Goal: Task Accomplishment & Management: Manage account settings

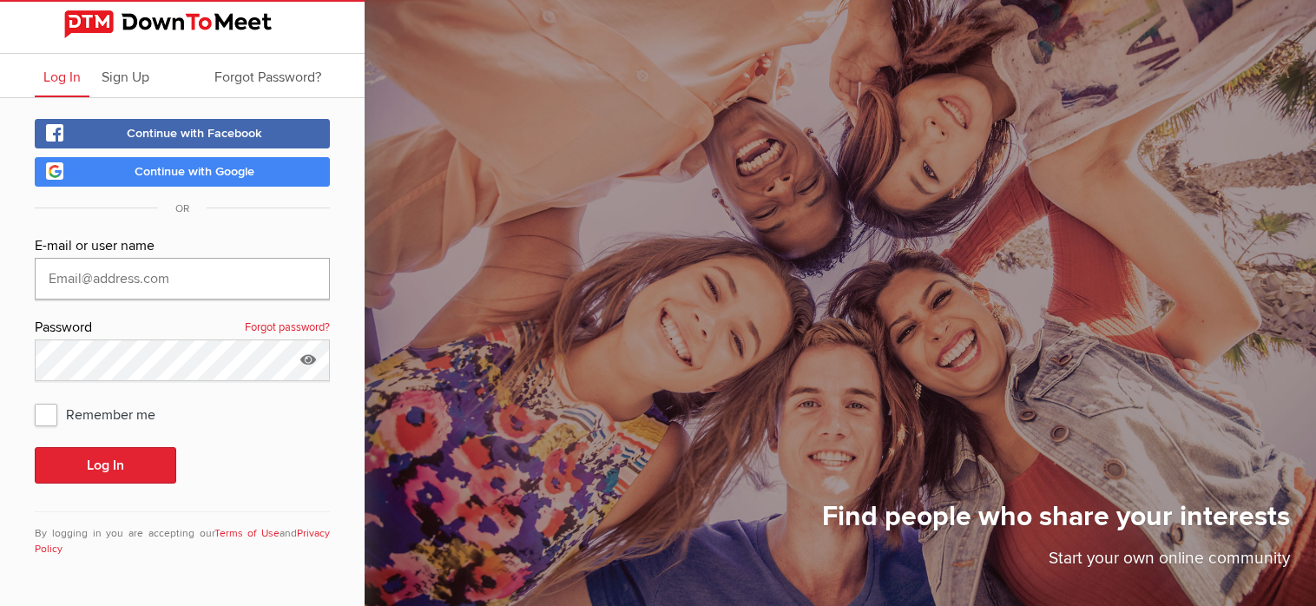
type input "[EMAIL_ADDRESS][DOMAIN_NAME]"
click at [195, 168] on span "Continue with Google" at bounding box center [195, 171] width 120 height 15
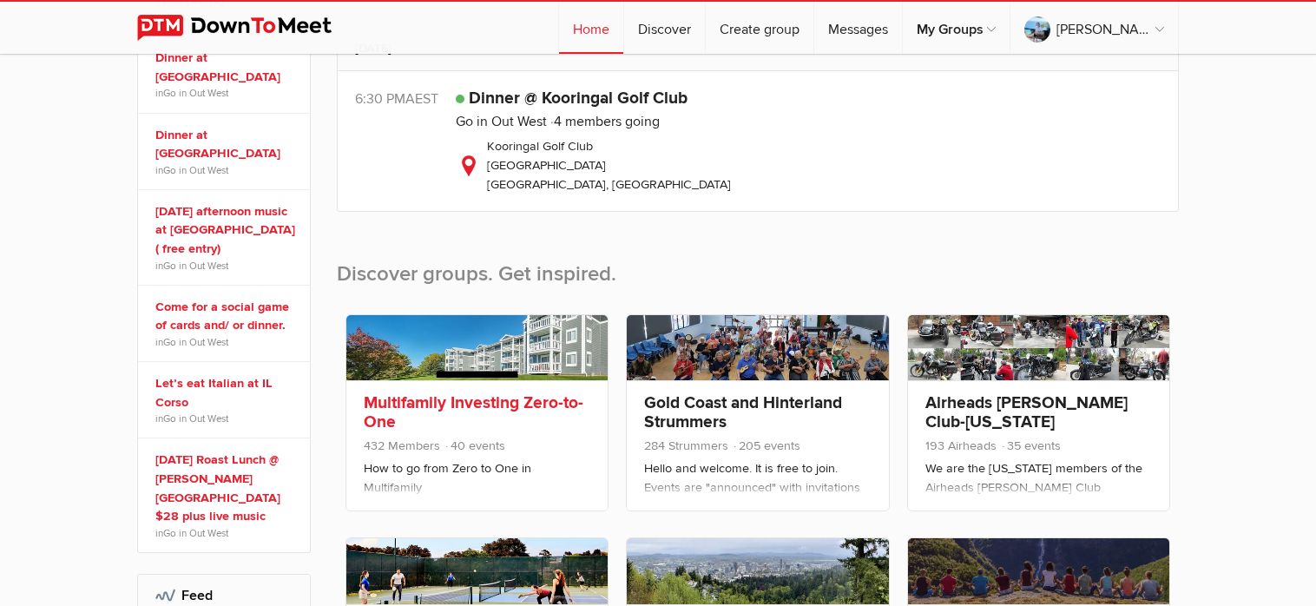
scroll to position [521, 0]
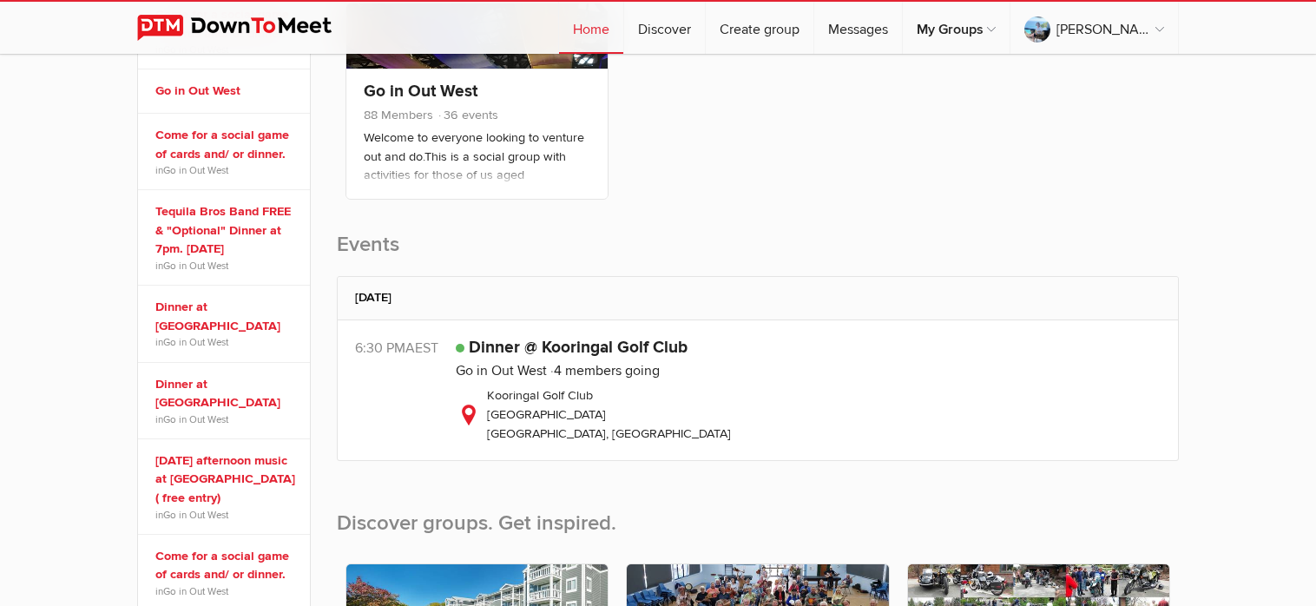
scroll to position [521, 0]
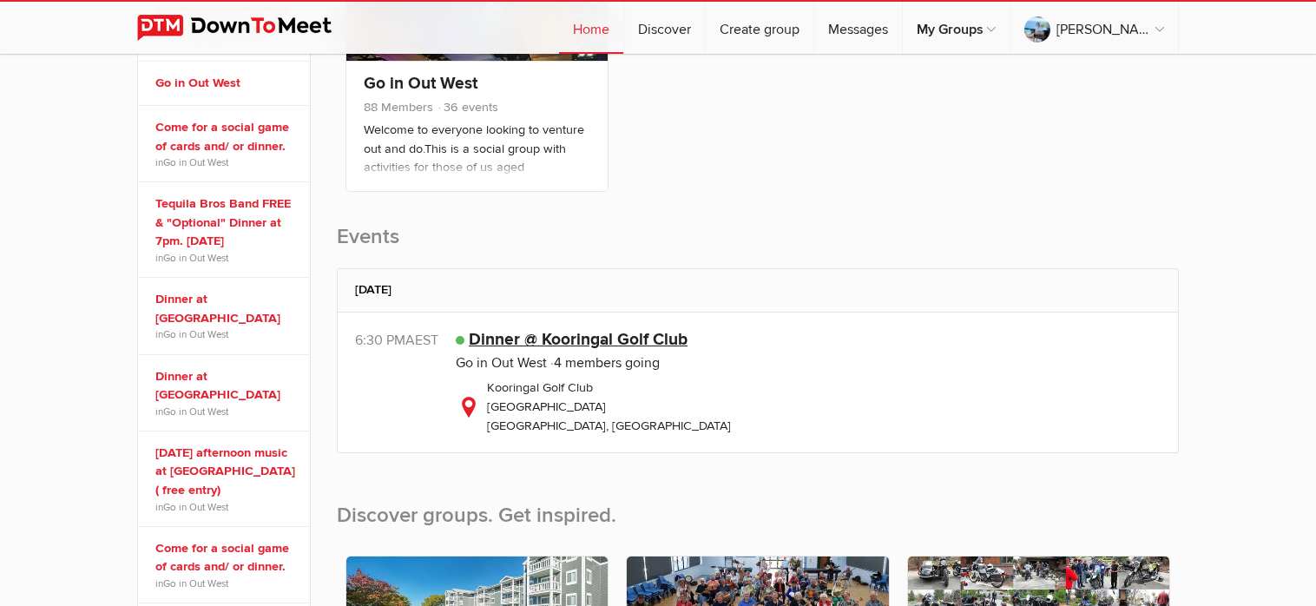
click at [518, 343] on link "Dinner @ Kooringal Golf Club" at bounding box center [578, 339] width 219 height 21
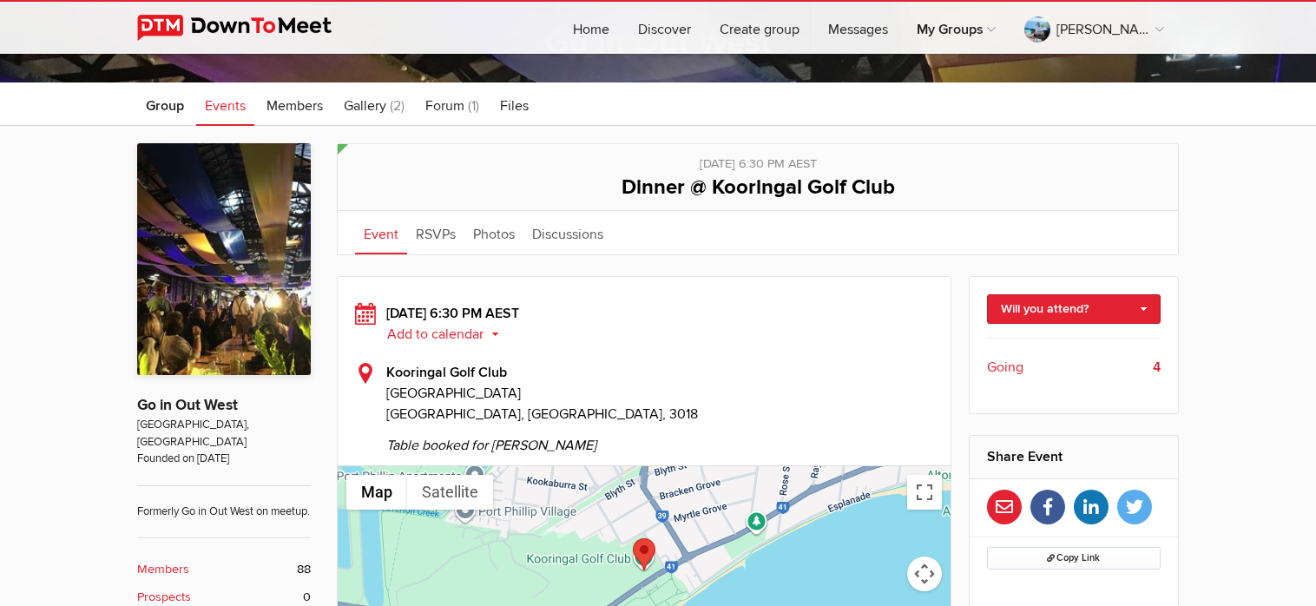
scroll to position [521, 0]
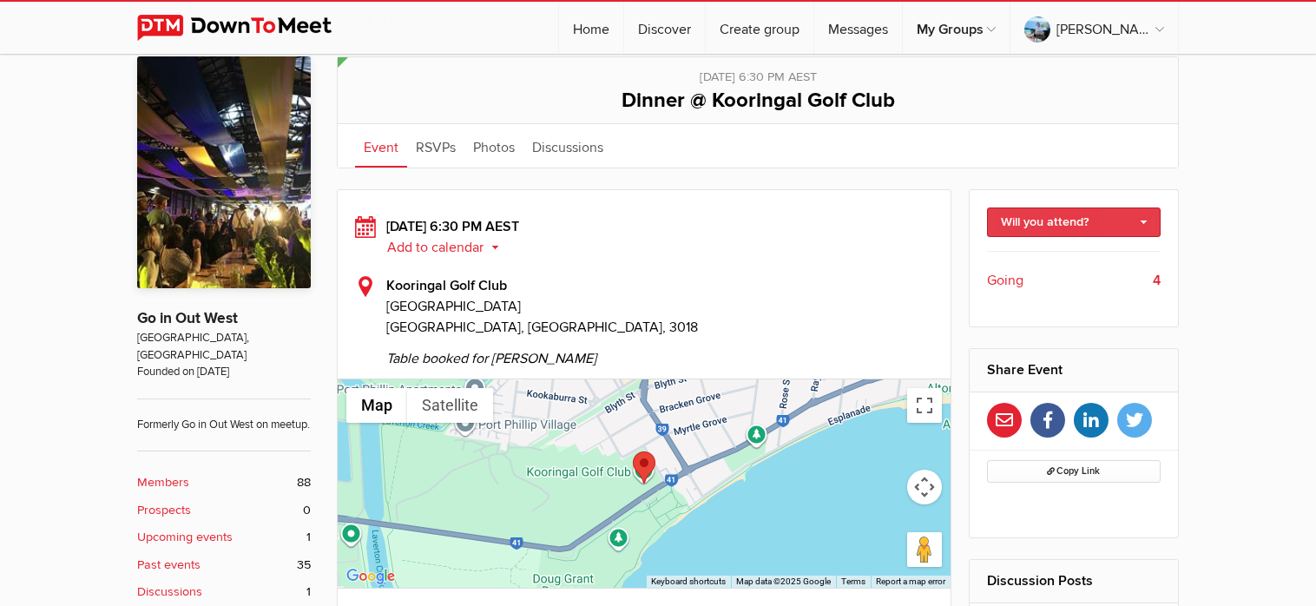
click at [1142, 219] on link "Will you attend?" at bounding box center [1074, 222] width 174 height 30
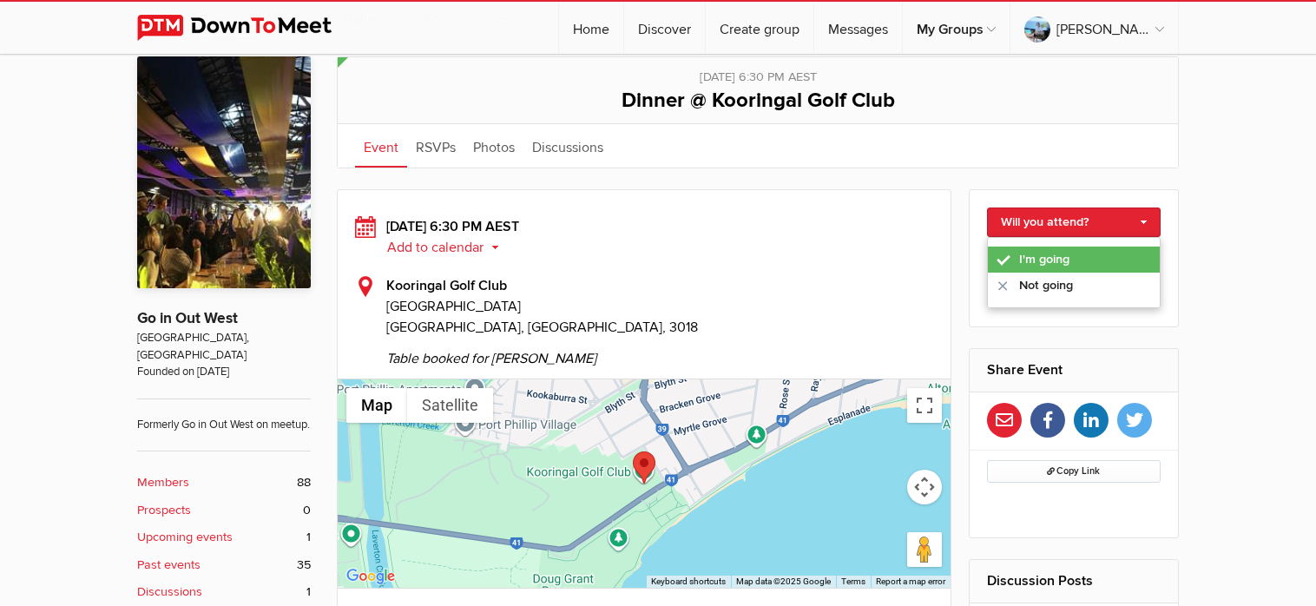
click at [1062, 253] on link "I'm going" at bounding box center [1074, 259] width 173 height 26
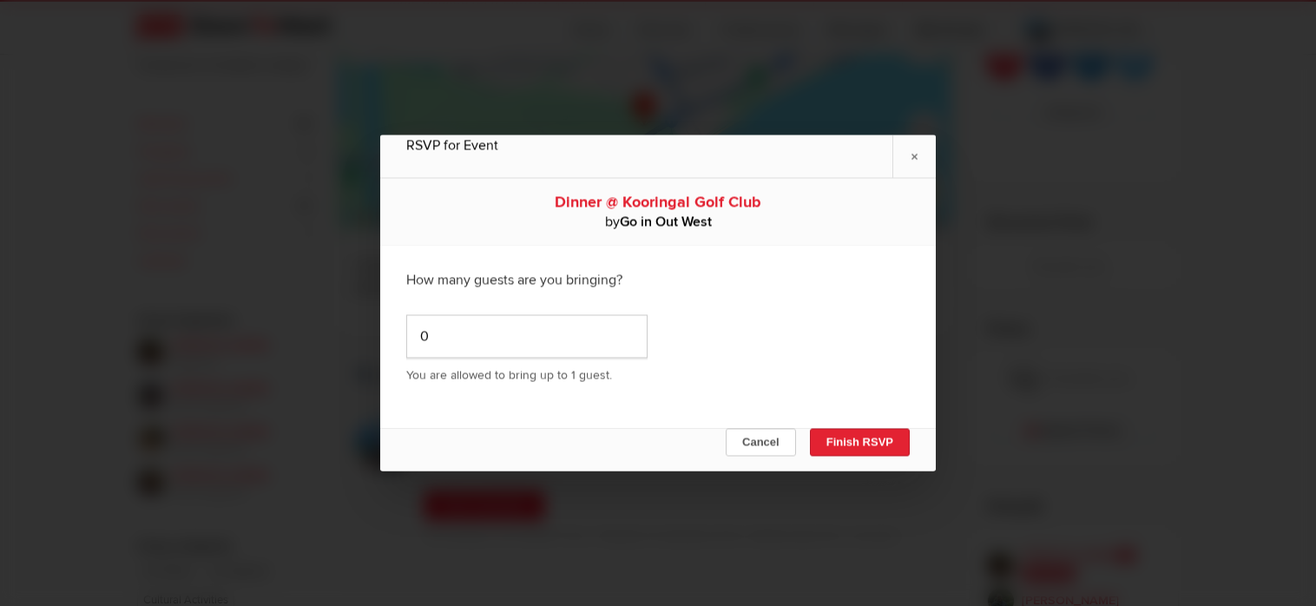
scroll to position [1042, 0]
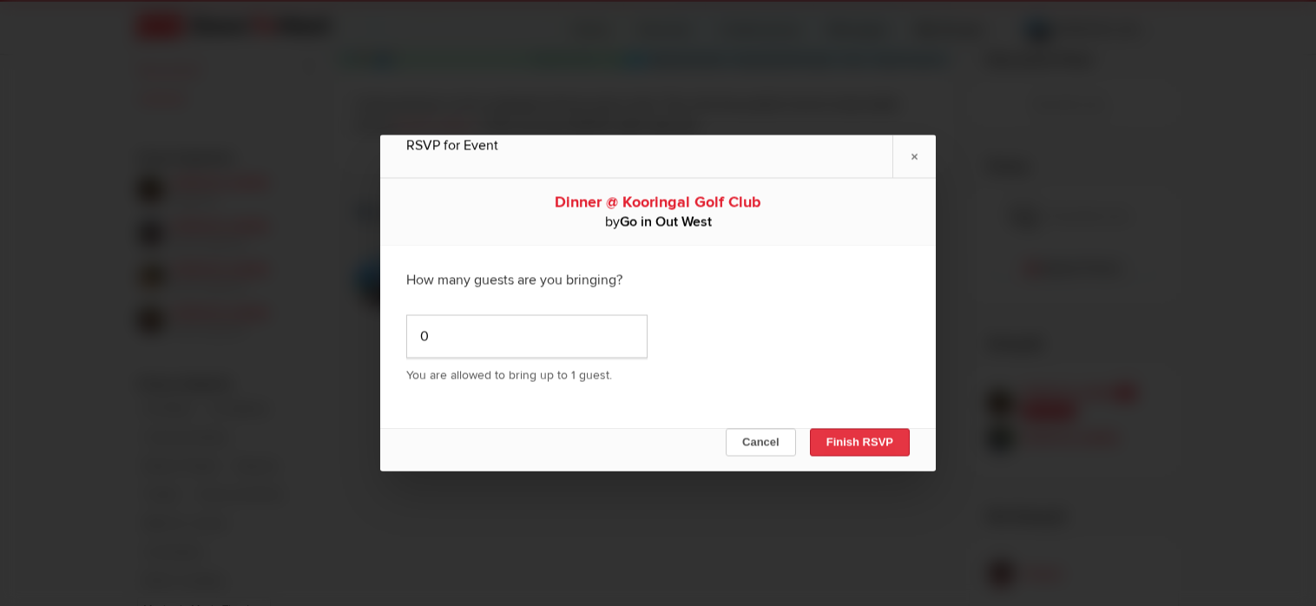
click at [862, 441] on button "Finish RSVP" at bounding box center [860, 443] width 100 height 28
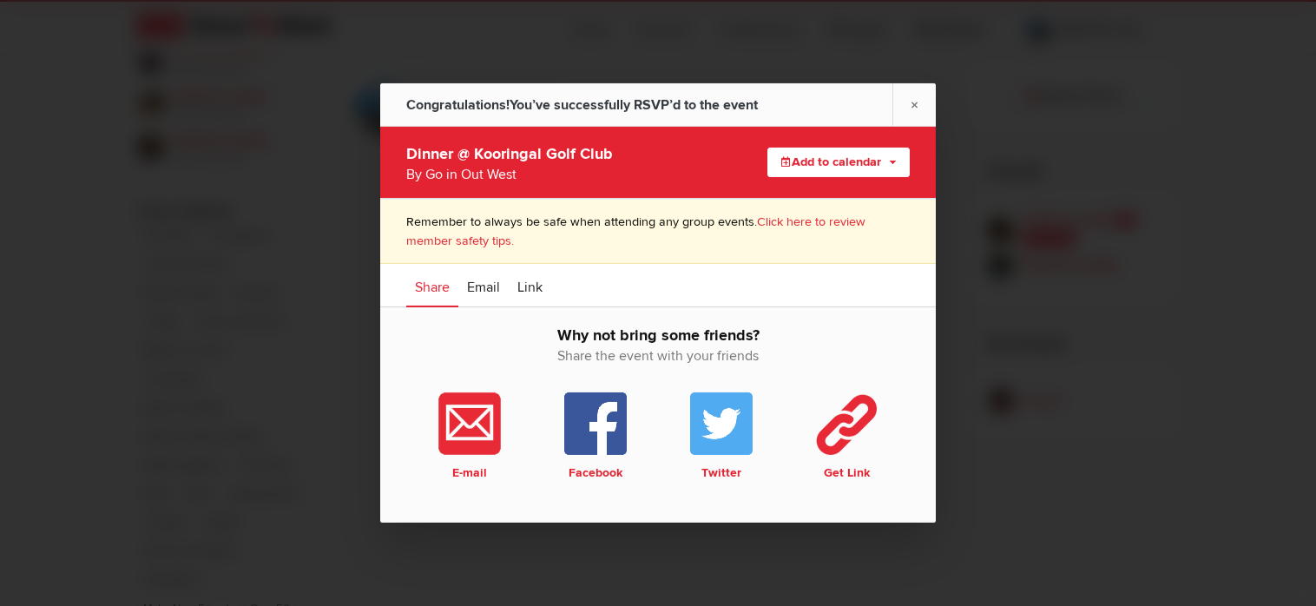
scroll to position [1215, 0]
click at [911, 103] on link "×" at bounding box center [913, 104] width 43 height 43
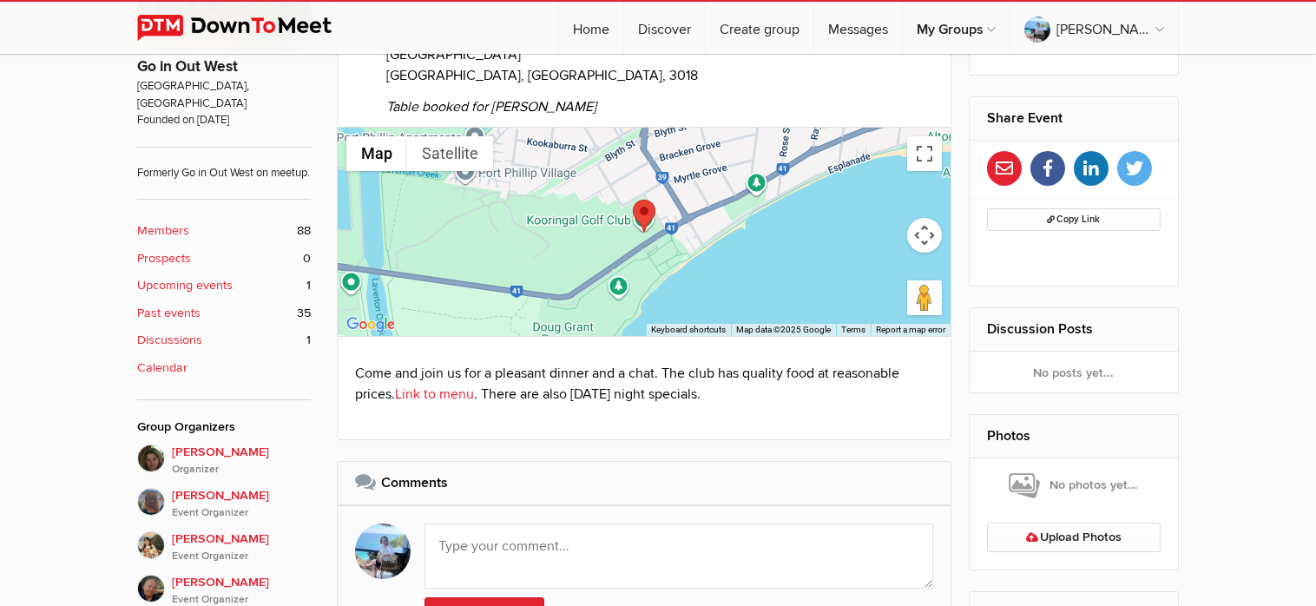
scroll to position [781, 0]
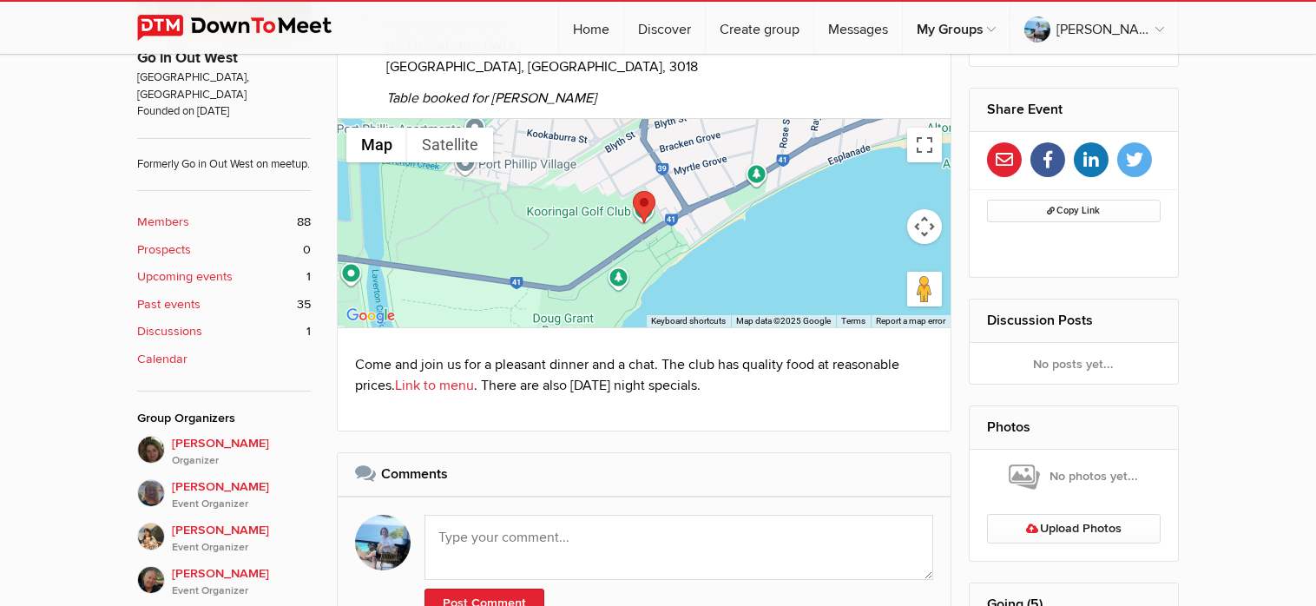
click at [1001, 158] on icon at bounding box center [1004, 159] width 17 height 17
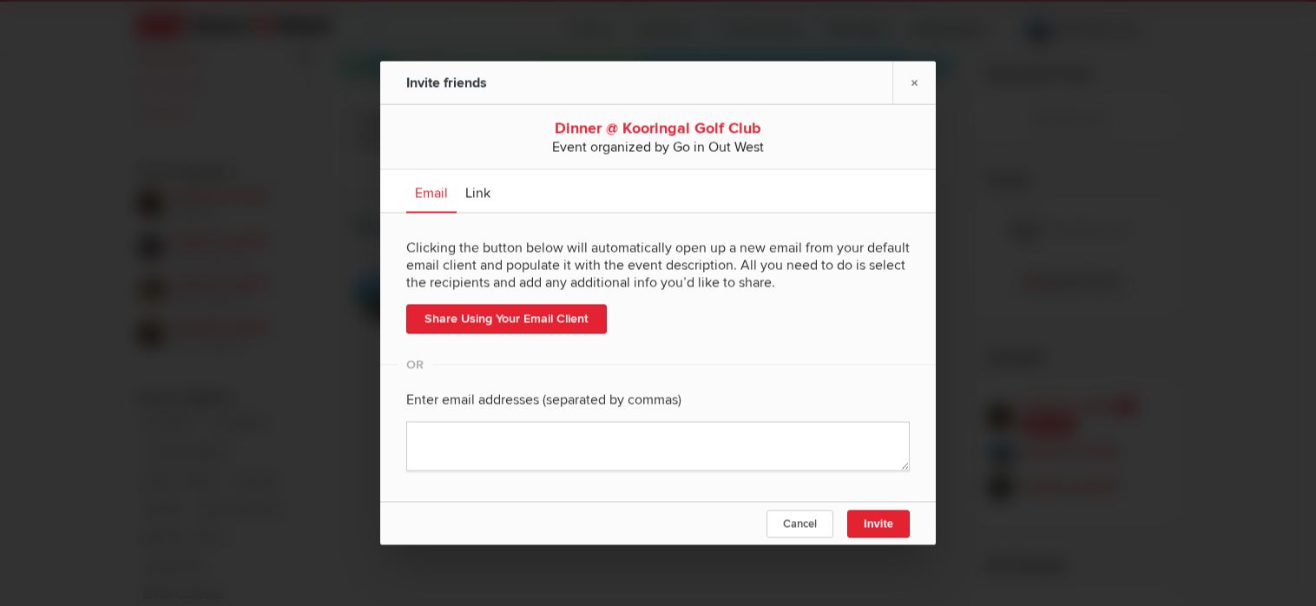
scroll to position [1042, 0]
click at [462, 320] on link "Share Using Your Email Client" at bounding box center [506, 320] width 200 height 30
